Goal: Information Seeking & Learning: Check status

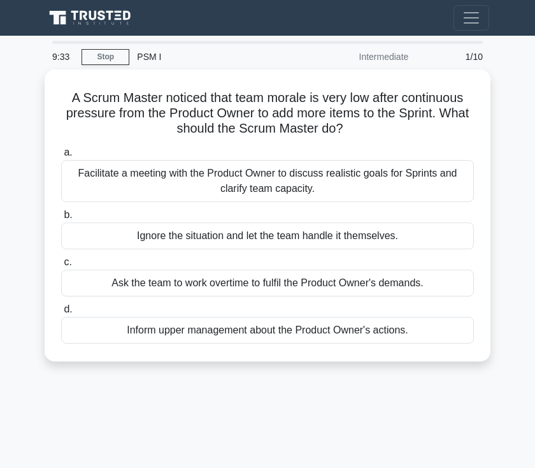
click at [240, 181] on div "Facilitate a meeting with the Product Owner to discuss realistic goals for Spri…" at bounding box center [267, 181] width 413 height 42
click at [61, 157] on input "a. Facilitate a meeting with the Product Owner to discuss realistic goals for S…" at bounding box center [61, 152] width 0 height 8
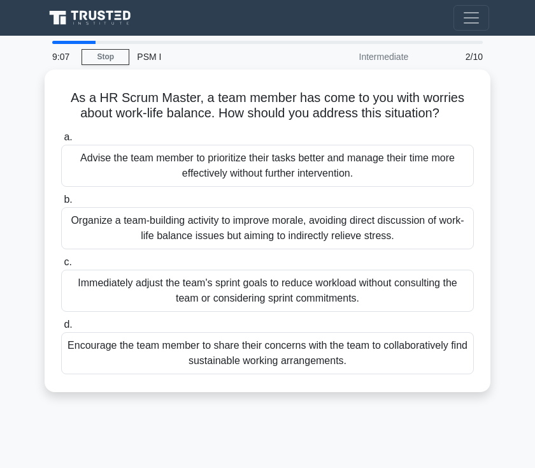
click at [270, 374] on div "Encourage the team member to share their concerns with the team to collaborativ…" at bounding box center [267, 353] width 413 height 42
click at [61, 329] on input "d. Encourage the team member to share their concerns with the team to collabora…" at bounding box center [61, 324] width 0 height 8
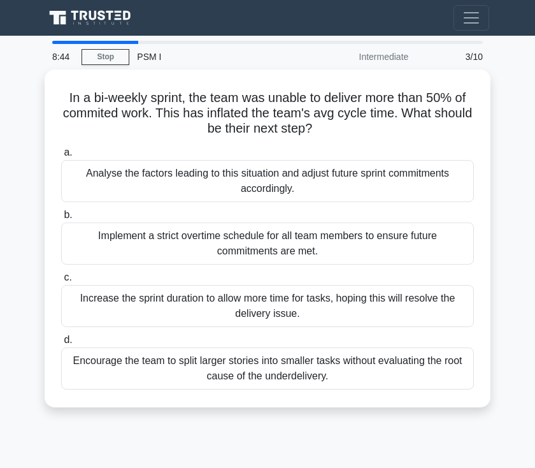
click at [365, 183] on div "Analyse the factors leading to this situation and adjust future sprint commitme…" at bounding box center [267, 181] width 413 height 42
click at [61, 157] on input "a. Analyse the factors leading to this situation and adjust future sprint commi…" at bounding box center [61, 152] width 0 height 8
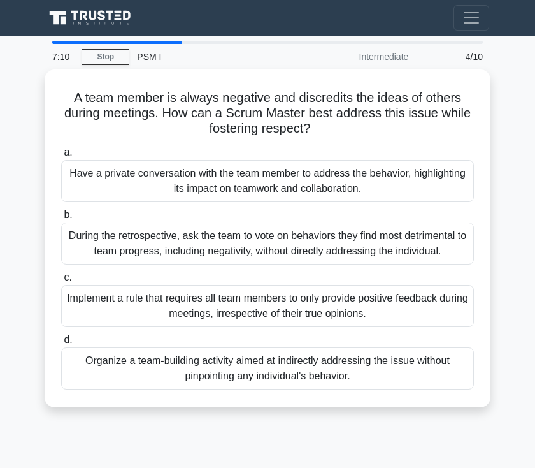
click at [337, 250] on div "During the retrospective, ask the team to vote on behaviors they find most detr…" at bounding box center [267, 243] width 413 height 42
click at [61, 219] on input "b. During the retrospective, ask the team to vote on behaviors they find most d…" at bounding box center [61, 215] width 0 height 8
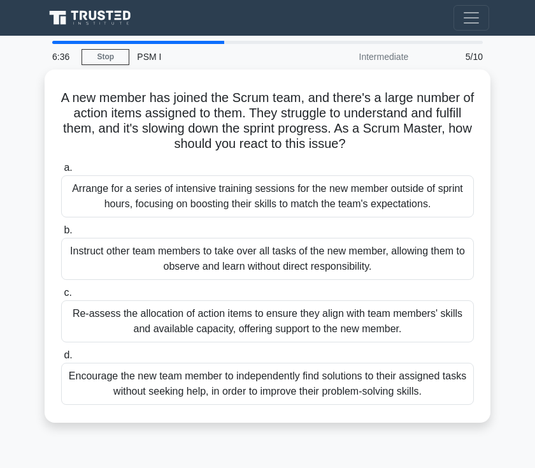
click at [287, 342] on div "Re-assess the allocation of action items to ensure they align with team members…" at bounding box center [267, 321] width 413 height 42
click at [61, 297] on input "c. Re-assess the allocation of action items to ensure they align with team memb…" at bounding box center [61, 293] width 0 height 8
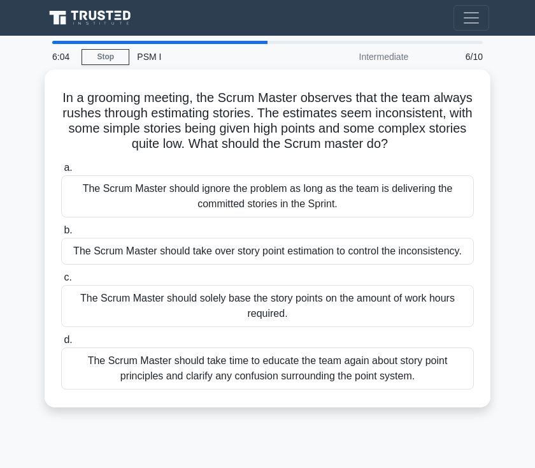
click at [291, 389] on div "The Scrum Master should take time to educate the team again about story point p…" at bounding box center [267, 368] width 413 height 42
click at [61, 344] on input "d. The Scrum Master should take time to educate the team again about story poin…" at bounding box center [61, 340] width 0 height 8
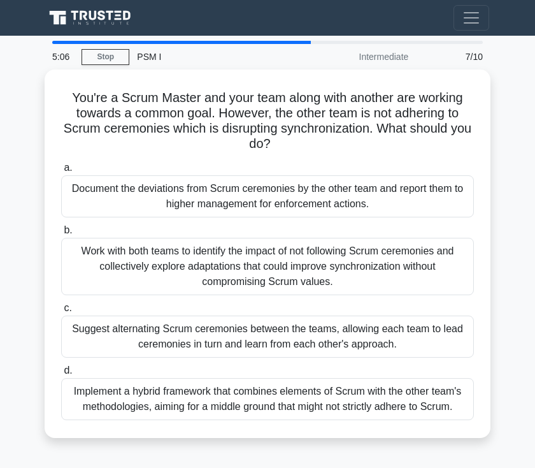
click at [305, 318] on div "Suggest alternating Scrum ceremonies between the teams, allowing each team to l…" at bounding box center [267, 336] width 413 height 42
click at [61, 312] on input "c. Suggest alternating Scrum ceremonies between the teams, allowing each team t…" at bounding box center [61, 308] width 0 height 8
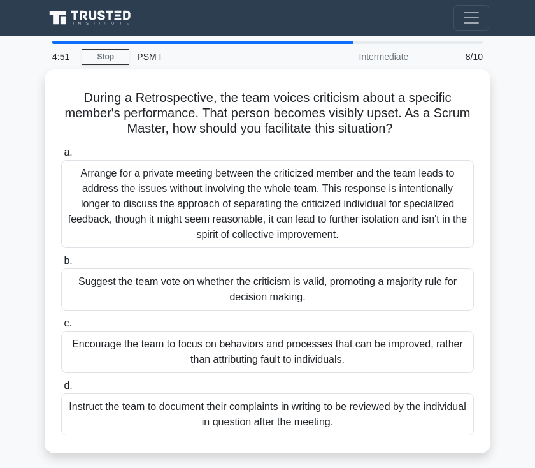
click at [344, 134] on h5 "During a Retrospective, the team voices criticism about a specific member's per…" at bounding box center [267, 113] width 415 height 47
click at [364, 82] on div "During a Retrospective, the team voices criticism about a specific member's per…" at bounding box center [268, 261] width 436 height 373
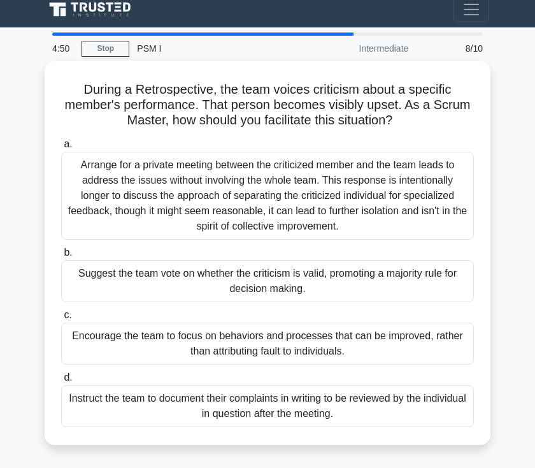
scroll to position [10, 0]
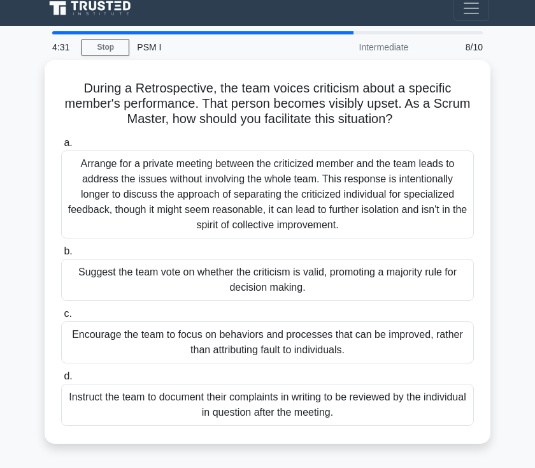
click at [322, 357] on div "Encourage the team to focus on behaviors and processes that can be improved, ra…" at bounding box center [267, 342] width 413 height 42
click at [61, 318] on input "c. Encourage the team to focus on behaviors and processes that can be improved,…" at bounding box center [61, 314] width 0 height 8
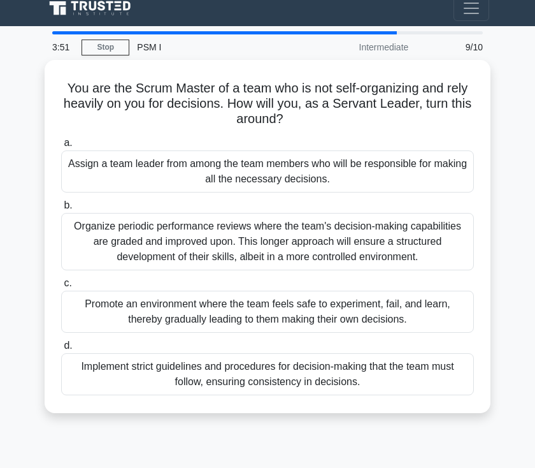
click at [310, 324] on div "Promote an environment where the team feels safe to experiment, fail, and learn…" at bounding box center [267, 312] width 413 height 42
click at [61, 287] on input "c. Promote an environment where the team feels safe to experiment, fail, and le…" at bounding box center [61, 283] width 0 height 8
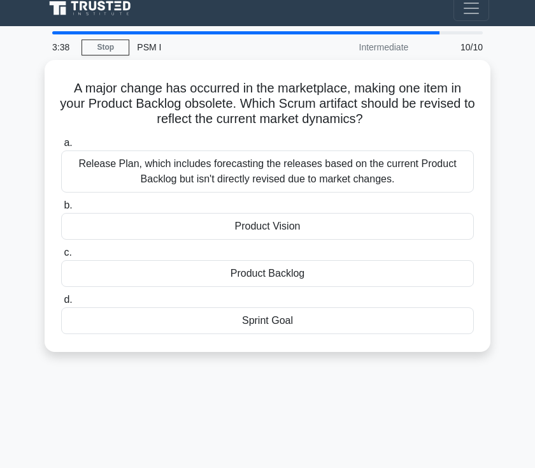
click at [303, 321] on div "Sprint Goal" at bounding box center [267, 320] width 413 height 27
click at [61, 304] on input "d. Sprint Goal" at bounding box center [61, 300] width 0 height 8
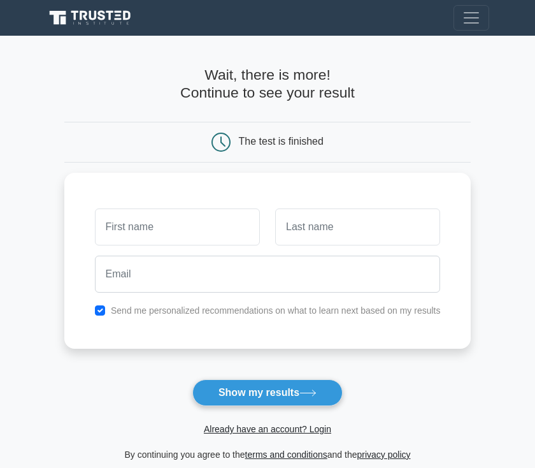
click at [95, 233] on input "text" at bounding box center [177, 226] width 165 height 37
click at [101, 218] on input "text" at bounding box center [177, 226] width 165 height 37
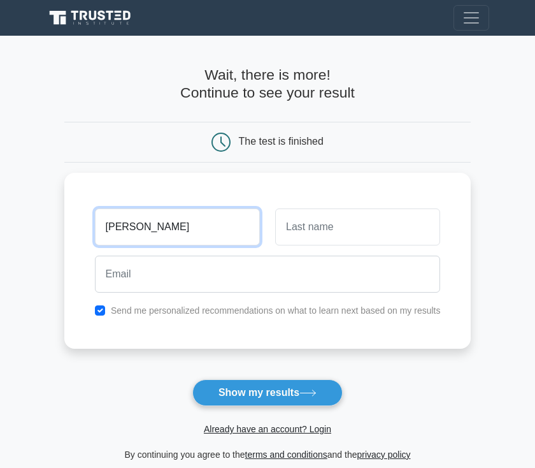
click at [178, 236] on input "Sameh Farhat" at bounding box center [177, 226] width 165 height 37
type input "Sameh"
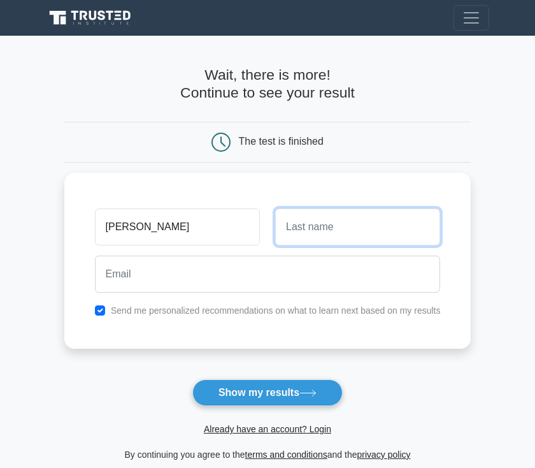
click at [333, 231] on input "text" at bounding box center [357, 226] width 165 height 37
click at [332, 230] on input "text" at bounding box center [357, 226] width 165 height 37
type input "F"
type input "Farhat"
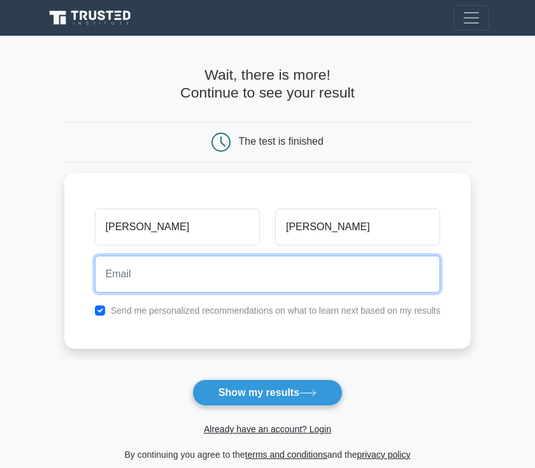
type input "."
click at [128, 272] on input "Sameh Farhat" at bounding box center [268, 273] width 346 height 37
click at [127, 271] on input "Sameh Farhat" at bounding box center [268, 273] width 346 height 37
type input "S"
click at [191, 274] on input "samehfarhat@hotmail. com" at bounding box center [268, 273] width 346 height 37
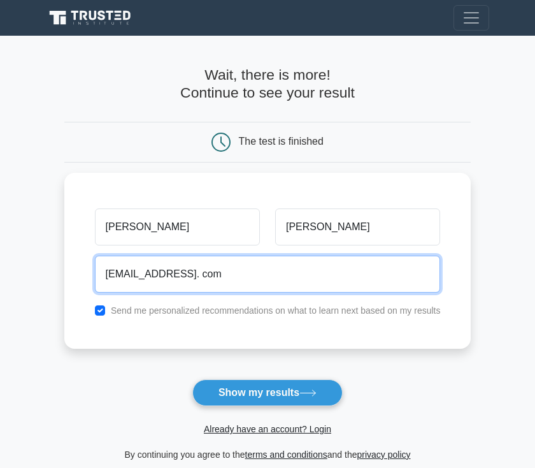
click at [201, 273] on input "samehfarhat@hotmail. com" at bounding box center [268, 273] width 346 height 37
type input "samehfarhat@hotmail.com"
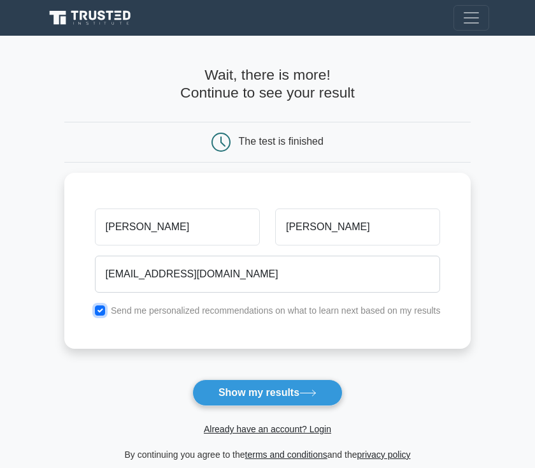
click at [95, 306] on input "checkbox" at bounding box center [100, 310] width 10 height 10
checkbox input "false"
click at [273, 394] on button "Show my results" at bounding box center [267, 392] width 150 height 27
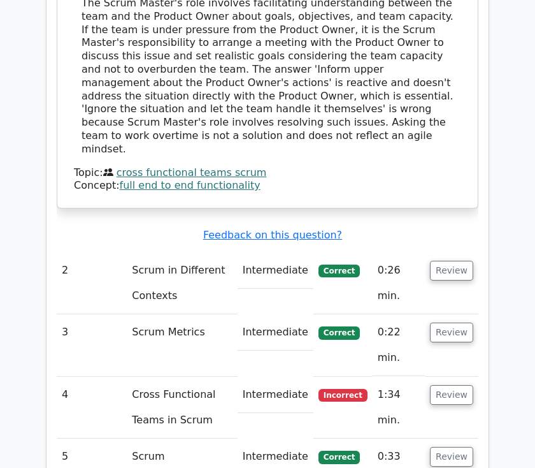
scroll to position [1560, 0]
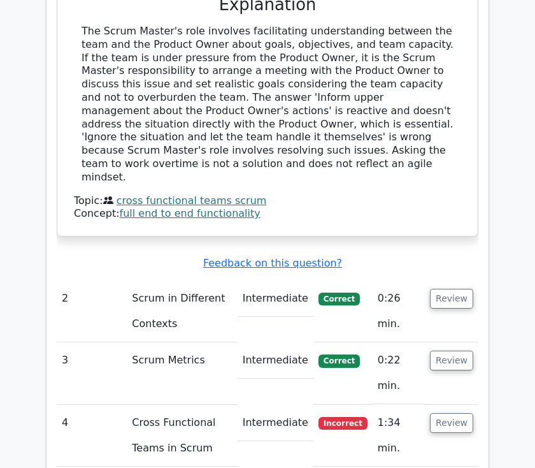
click at [445, 289] on button "Review" at bounding box center [451, 299] width 43 height 20
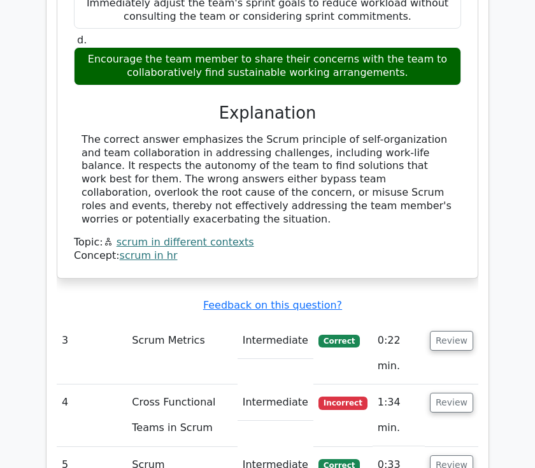
scroll to position [2129, 0]
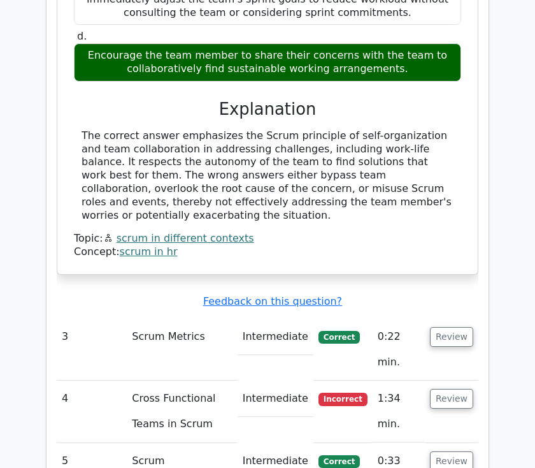
click at [450, 327] on button "Review" at bounding box center [451, 337] width 43 height 20
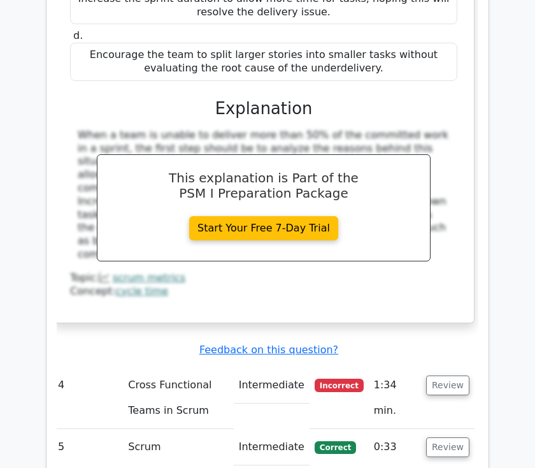
scroll to position [2722, 0]
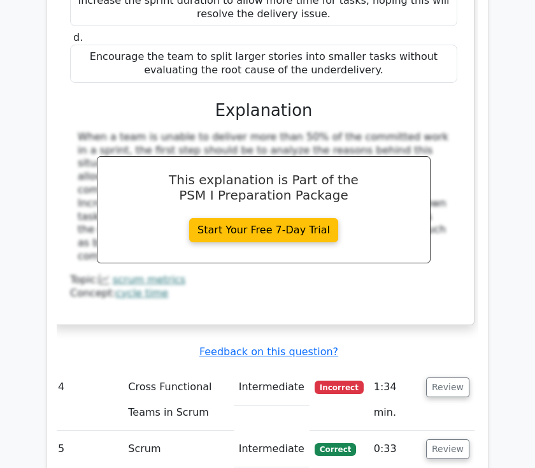
click at [440, 377] on button "Review" at bounding box center [447, 387] width 43 height 20
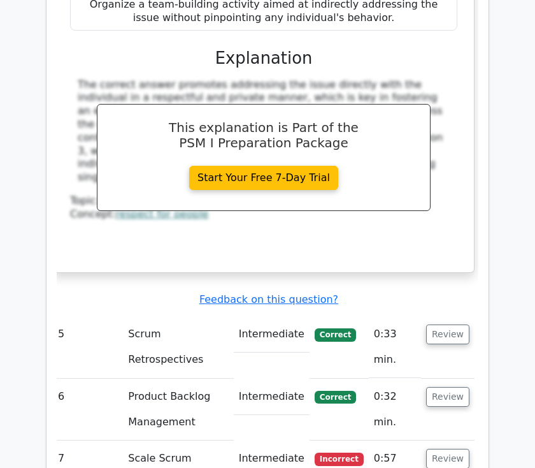
scroll to position [3431, 0]
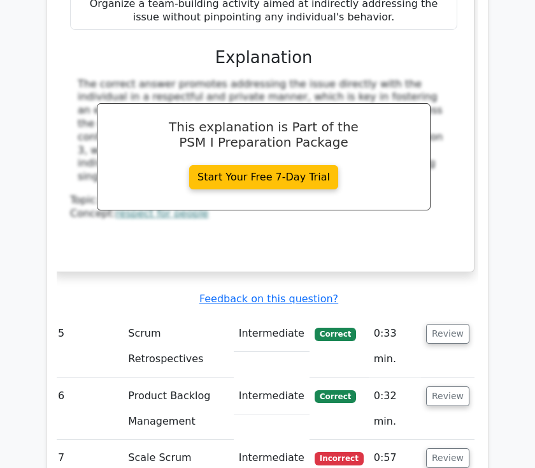
click at [445, 324] on button "Review" at bounding box center [447, 334] width 43 height 20
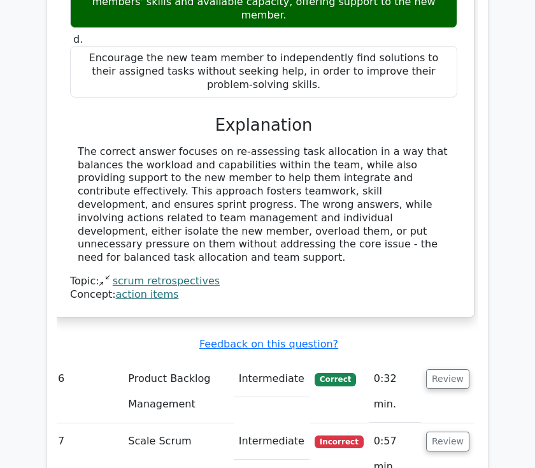
scroll to position [4078, 0]
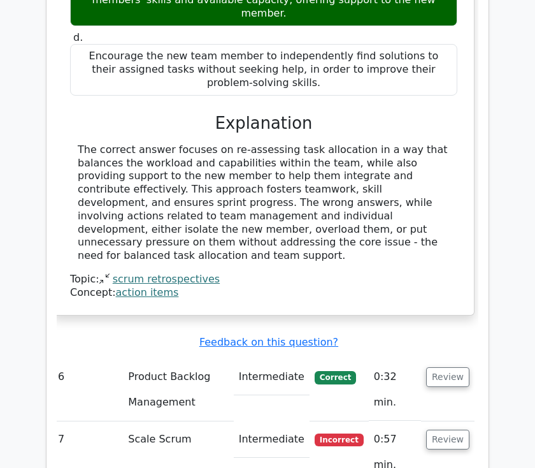
click at [355, 433] on span "Incorrect" at bounding box center [339, 439] width 49 height 13
click at [443, 367] on button "Review" at bounding box center [447, 377] width 43 height 20
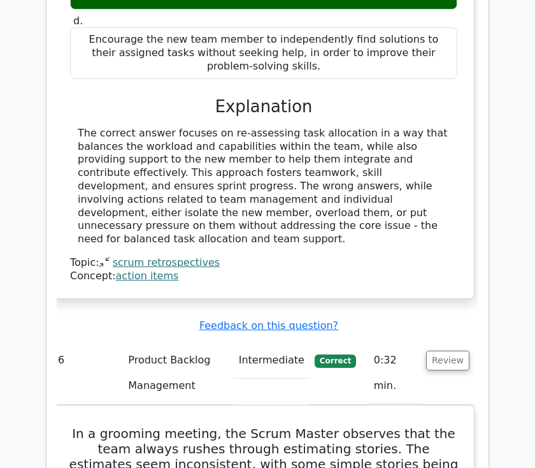
scroll to position [4144, 0]
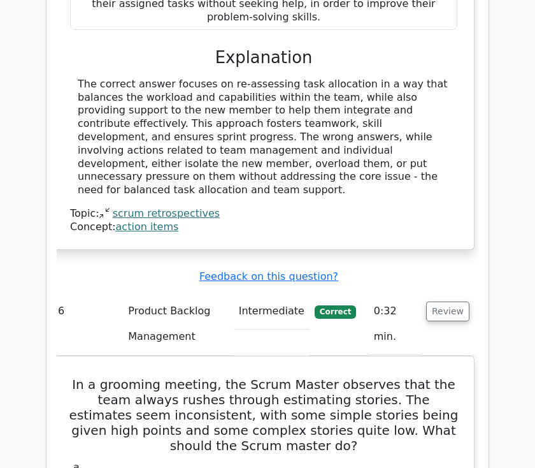
click at [358, 377] on h5 "In a grooming meeting, the Scrum Master observes that the team always rushes th…" at bounding box center [264, 415] width 390 height 76
click at [371, 377] on h5 "In a grooming meeting, the Scrum Master observes that the team always rushes th…" at bounding box center [264, 415] width 390 height 76
click at [288, 377] on h5 "In a grooming meeting, the Scrum Master observes that the team always rushes th…" at bounding box center [264, 415] width 390 height 76
click at [328, 377] on h5 "In a grooming meeting, the Scrum Master observes that the team always rushes th…" at bounding box center [264, 415] width 390 height 76
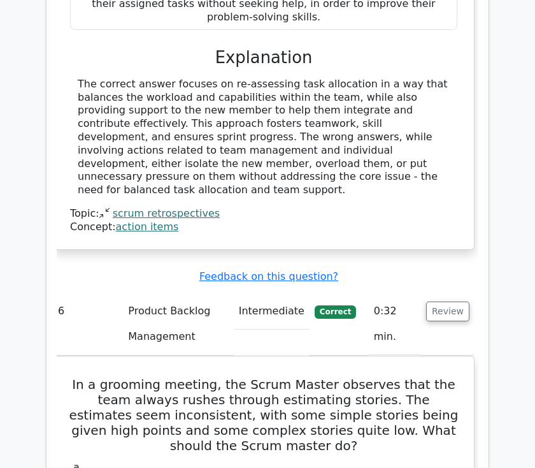
click at [347, 377] on h5 "In a grooming meeting, the Scrum Master observes that the team always rushes th…" at bounding box center [264, 415] width 390 height 76
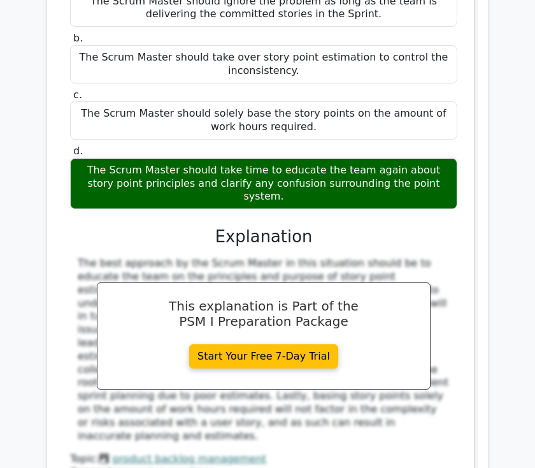
scroll to position [4665, 0]
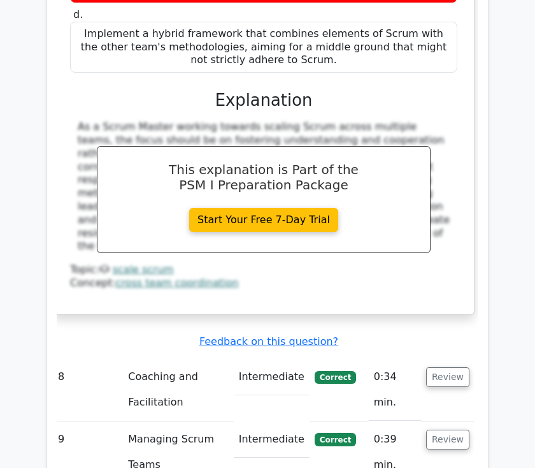
scroll to position [5508, 0]
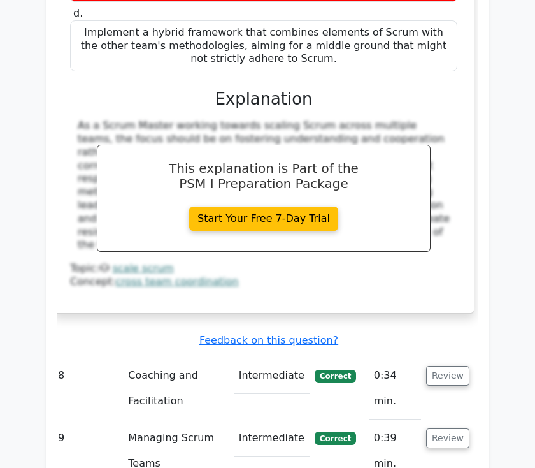
click at [448, 366] on button "Review" at bounding box center [447, 376] width 43 height 20
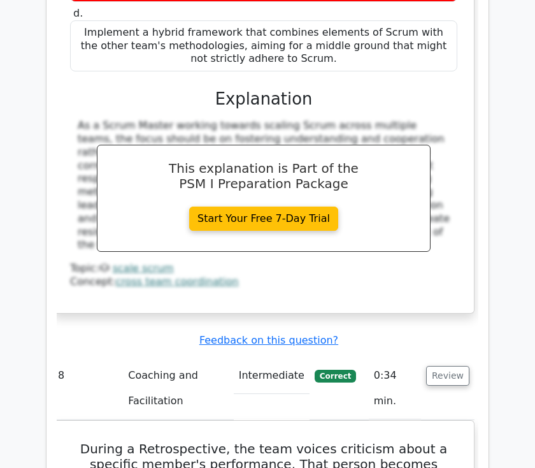
click at [437, 366] on button "Review" at bounding box center [447, 376] width 43 height 20
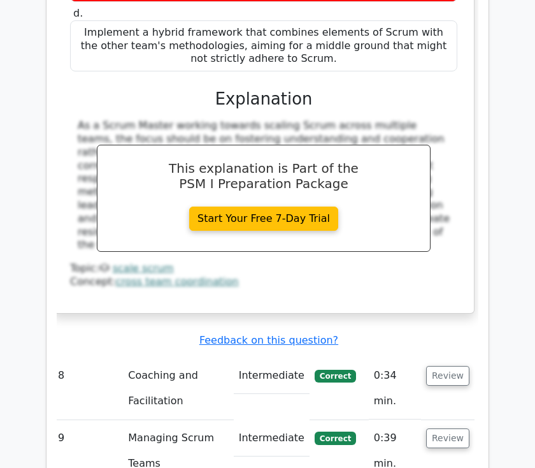
click at [444, 366] on button "Review" at bounding box center [447, 376] width 43 height 20
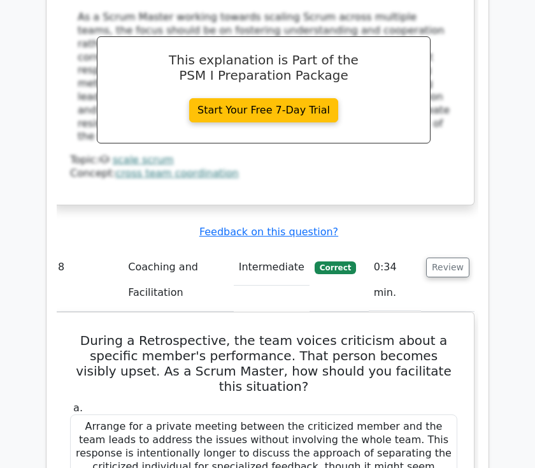
scroll to position [5617, 0]
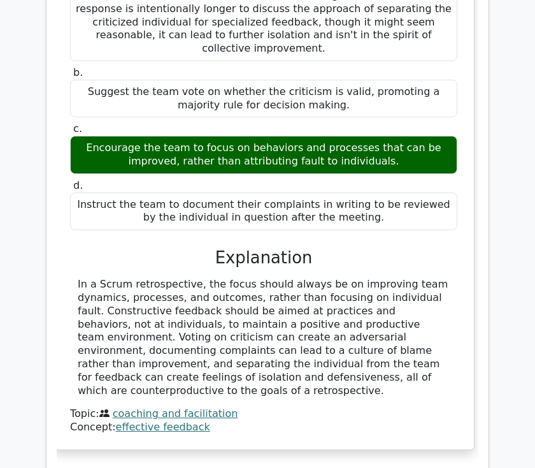
scroll to position [6057, 0]
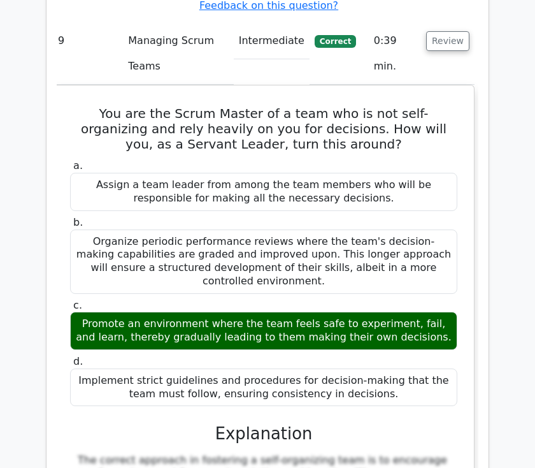
scroll to position [6535, 0]
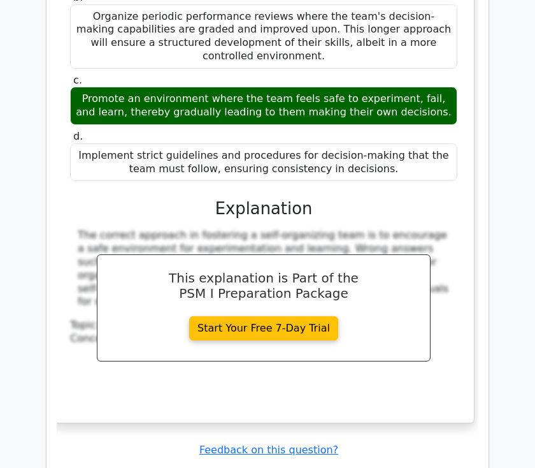
scroll to position [6754, 0]
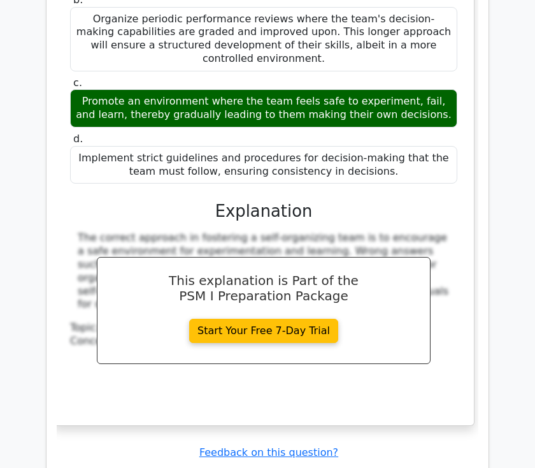
scroll to position [0, 0]
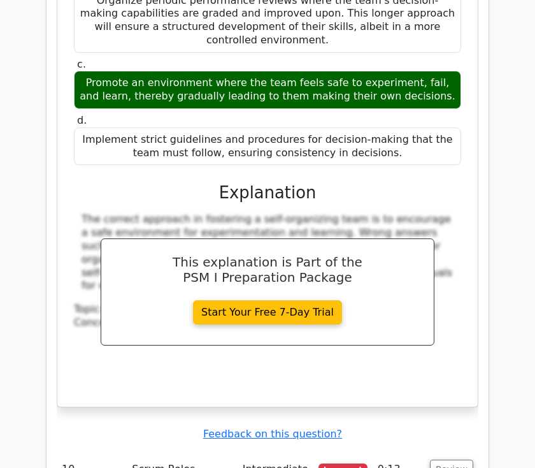
click at [454, 459] on button "Review" at bounding box center [451, 469] width 43 height 20
click at [435, 459] on button "Review" at bounding box center [451, 469] width 43 height 20
click at [434, 459] on button "Review" at bounding box center [451, 469] width 43 height 20
click at [445, 459] on button "Review" at bounding box center [451, 469] width 43 height 20
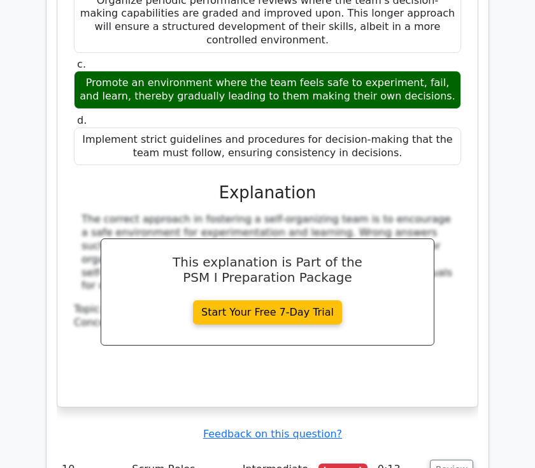
click at [448, 459] on button "Review" at bounding box center [451, 469] width 43 height 20
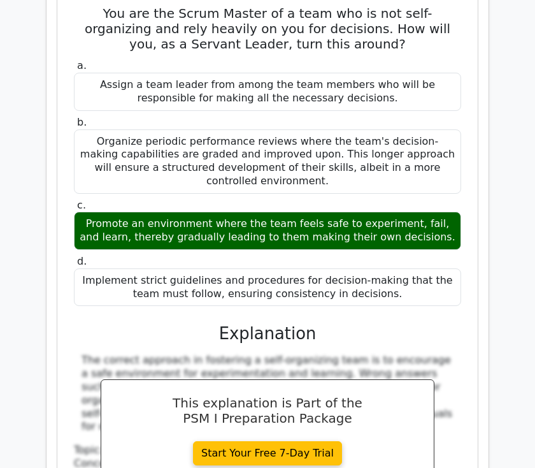
scroll to position [6666, 0]
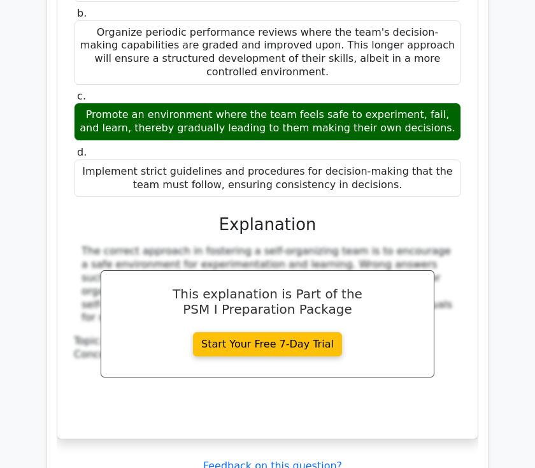
scroll to position [6772, 0]
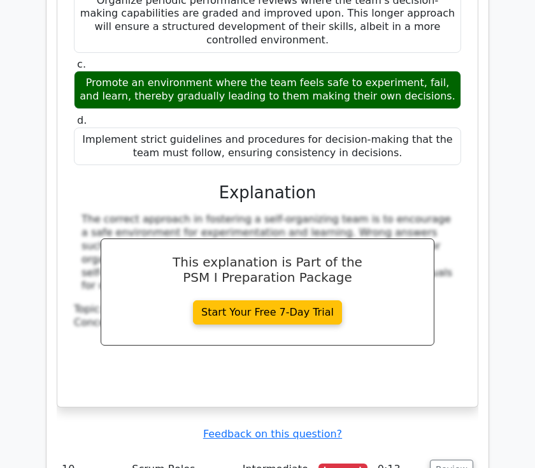
click at [451, 459] on button "Review" at bounding box center [451, 469] width 43 height 20
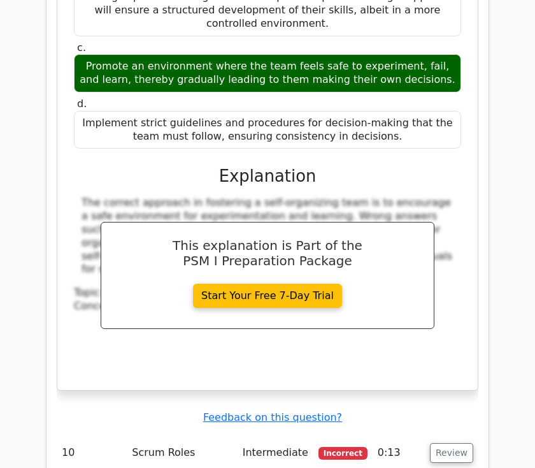
scroll to position [6791, 0]
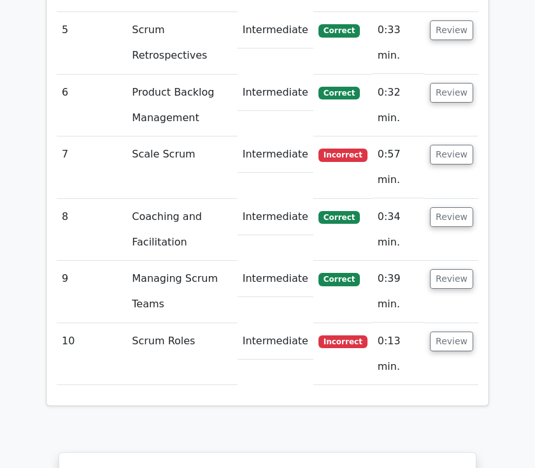
scroll to position [2013, 0]
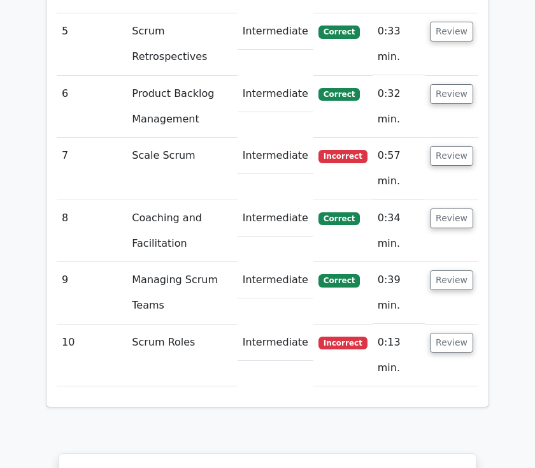
click at [446, 333] on button "Review" at bounding box center [451, 343] width 43 height 20
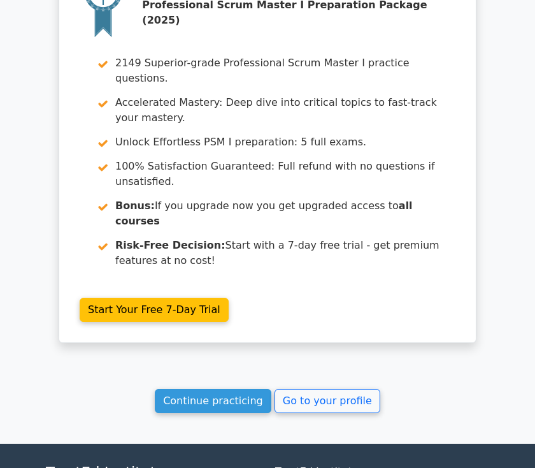
scroll to position [3023, 0]
